Goal: Task Accomplishment & Management: Use online tool/utility

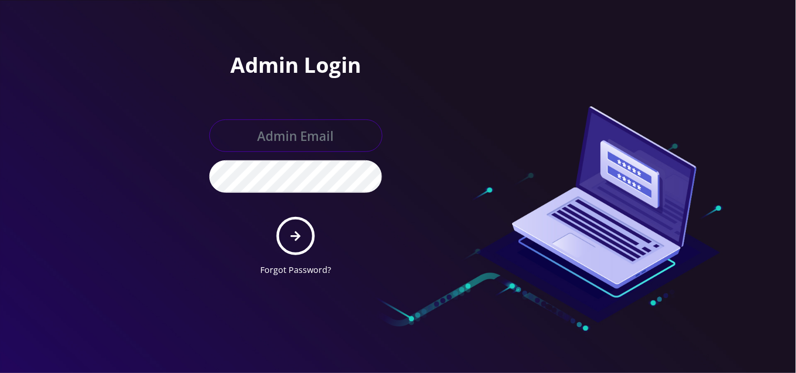
type input "[EMAIL_ADDRESS][DOMAIN_NAME]"
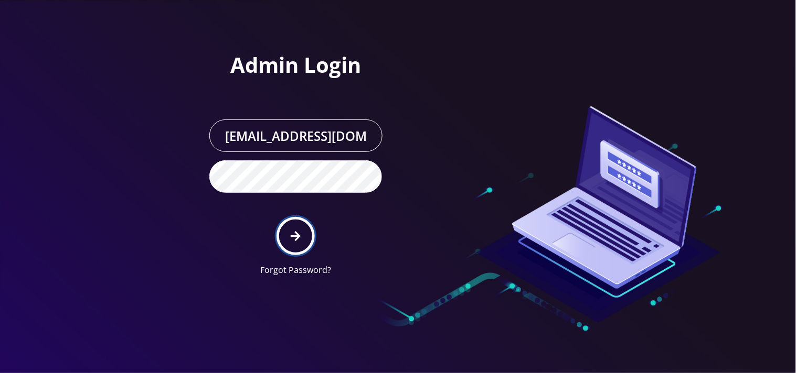
click at [303, 238] on button "submit" at bounding box center [295, 236] width 38 height 38
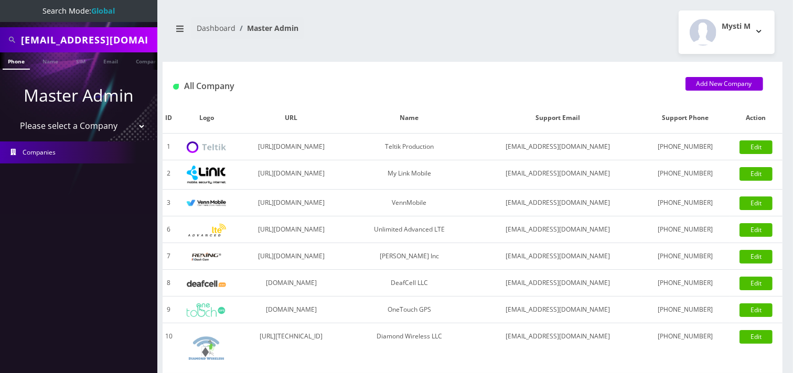
click at [97, 45] on input "mitsuhiro.yosida@gmail.com" at bounding box center [88, 40] width 134 height 20
paste input "3479888799"
type input "3479888799"
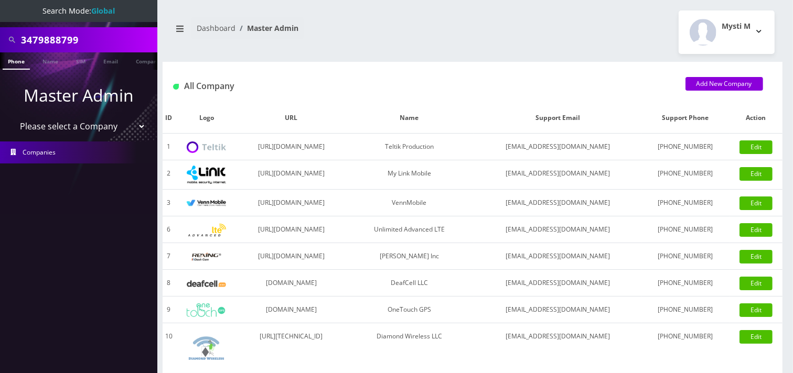
click at [65, 130] on select "Please select a Company Teltik Production My Link Mobile VennMobile Unlimited A…" at bounding box center [79, 126] width 134 height 20
select select "23"
click at [12, 116] on select "Please select a Company Teltik Production My Link Mobile VennMobile Unlimited A…" at bounding box center [79, 126] width 134 height 20
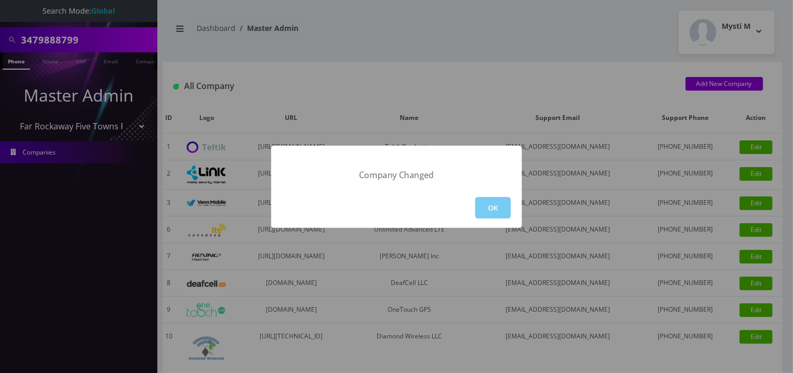
click at [497, 212] on button "OK" at bounding box center [493, 208] width 36 height 22
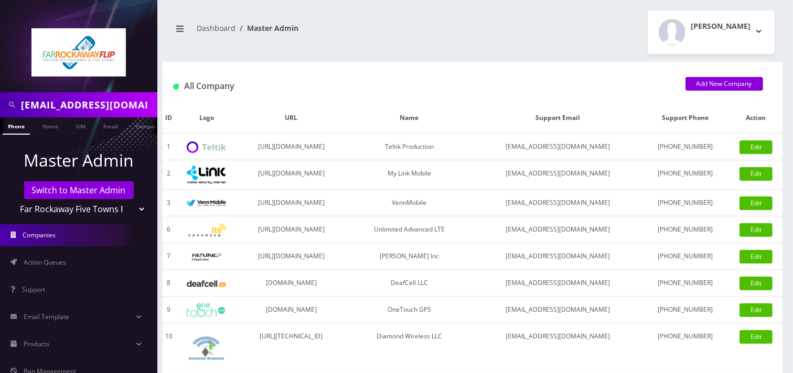
click at [91, 101] on input "mitsuhiro.yosida@gmail.com" at bounding box center [88, 105] width 134 height 20
paste input "3479888799"
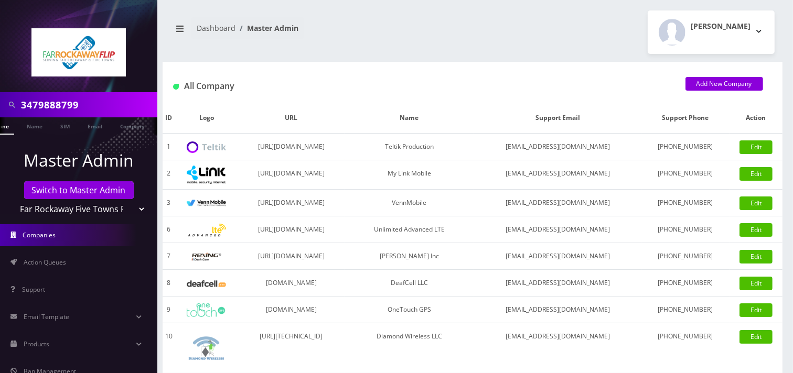
click at [116, 106] on input "3479888799" at bounding box center [88, 105] width 134 height 20
type input "3479888799"
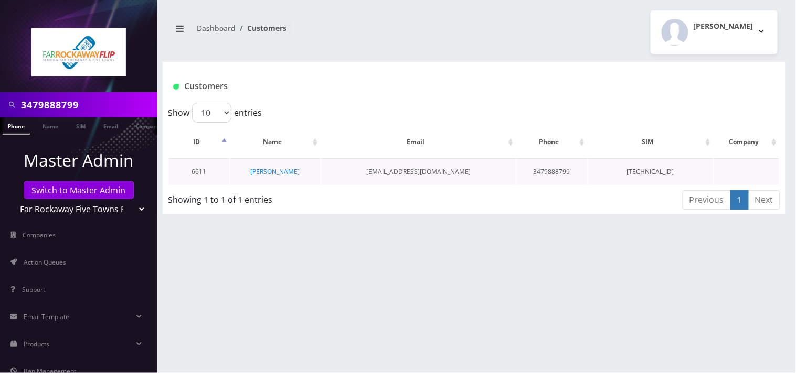
click at [287, 176] on td "tehillah krupnick" at bounding box center [275, 171] width 90 height 27
click at [289, 171] on link "tehillah krupnick" at bounding box center [275, 171] width 49 height 9
